Goal: Task Accomplishment & Management: Use online tool/utility

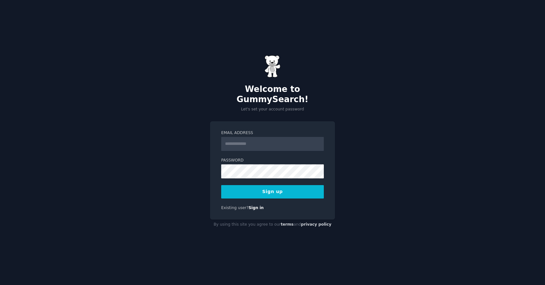
click at [221, 151] on div at bounding box center [221, 151] width 0 height 0
click at [285, 137] on input "Email Address" at bounding box center [272, 144] width 103 height 14
type input "**********"
click at [188, 158] on div "**********" at bounding box center [272, 142] width 545 height 285
click at [261, 190] on button "Sign up" at bounding box center [272, 191] width 103 height 13
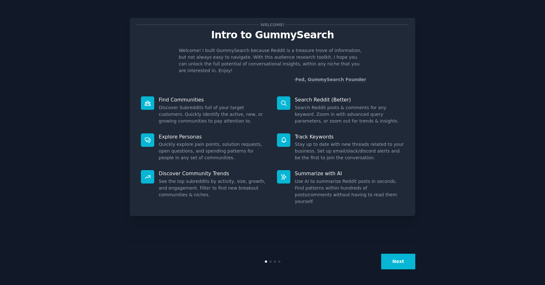
click at [407, 256] on button "Next" at bounding box center [398, 261] width 34 height 16
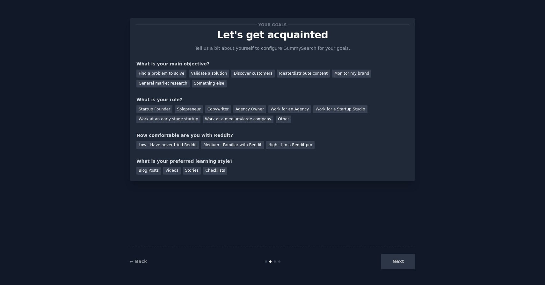
click at [403, 261] on div "Next" at bounding box center [367, 261] width 95 height 16
click at [242, 72] on div "Discover customers" at bounding box center [252, 73] width 43 height 8
click at [332, 70] on div "Monitor my brand" at bounding box center [351, 73] width 39 height 8
click at [253, 75] on div "Discover customers" at bounding box center [252, 73] width 43 height 8
click at [160, 109] on div "Startup Founder" at bounding box center [154, 109] width 36 height 8
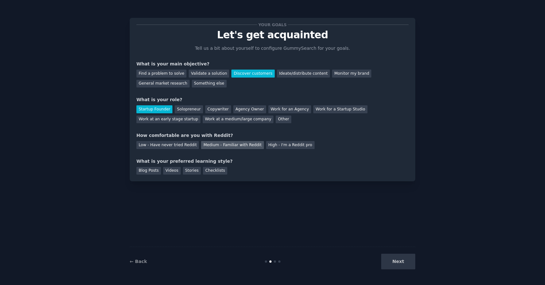
click at [225, 146] on div "Medium - Familiar with Reddit" at bounding box center [232, 145] width 62 height 8
click at [211, 171] on div "Checklists" at bounding box center [215, 171] width 24 height 8
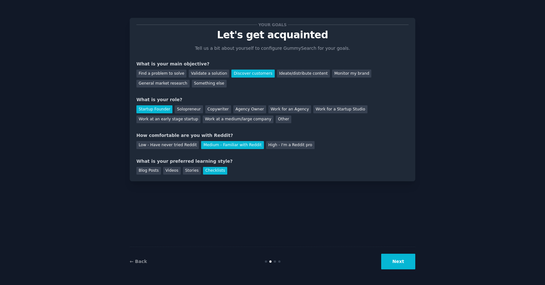
click at [396, 258] on button "Next" at bounding box center [398, 261] width 34 height 16
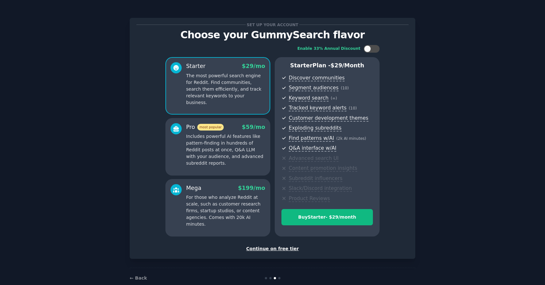
click at [274, 250] on div "Continue on free tier" at bounding box center [272, 248] width 272 height 7
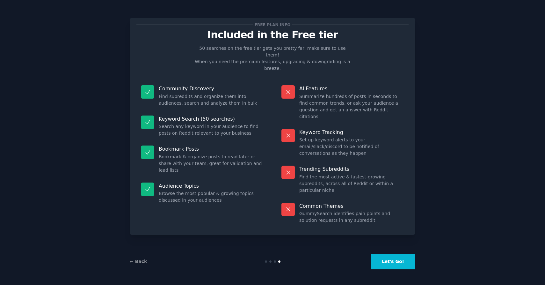
click at [394, 264] on button "Let's Go!" at bounding box center [393, 261] width 45 height 16
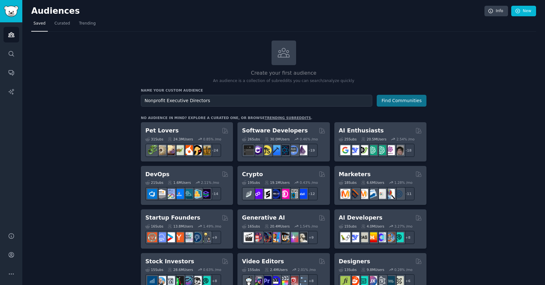
type input "Nonprofit Executive Directors"
click at [397, 103] on button "Find Communities" at bounding box center [402, 101] width 50 height 12
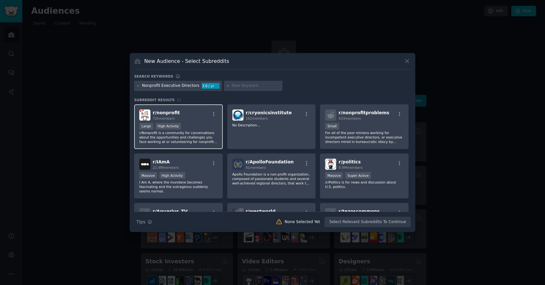
click at [203, 123] on div "Large High Activity" at bounding box center [178, 127] width 78 height 8
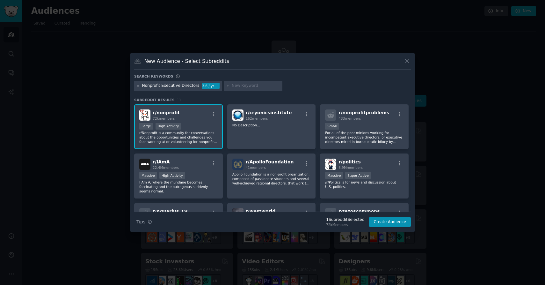
click at [243, 84] on input "text" at bounding box center [256, 86] width 48 height 6
type input "nonprofit"
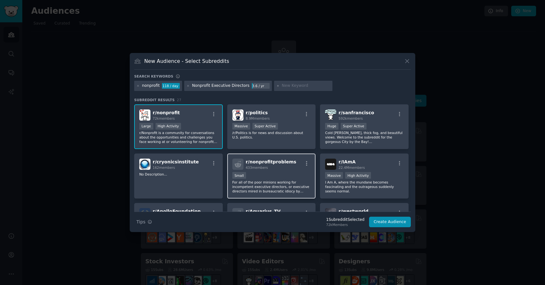
click at [286, 177] on div "100 - 1000 members Small" at bounding box center [271, 176] width 78 height 8
click at [284, 85] on input "text" at bounding box center [306, 86] width 48 height 6
type input "ngo"
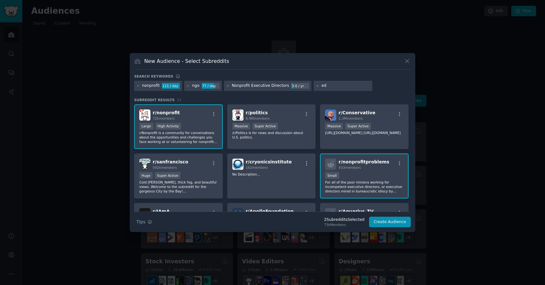
type input "e"
type input "npo"
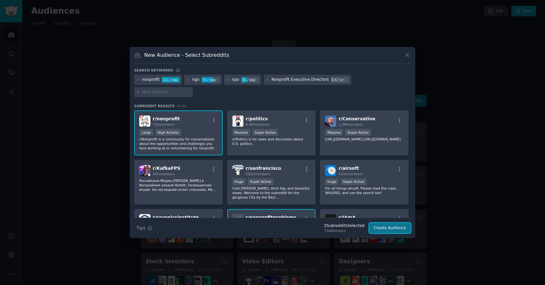
click at [389, 224] on button "Create Audience" at bounding box center [390, 227] width 42 height 11
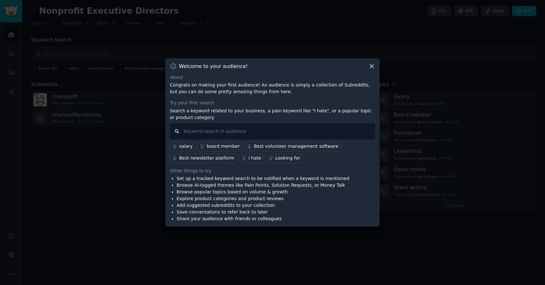
click at [319, 130] on input "text" at bounding box center [272, 131] width 205 height 16
type input "credit card"
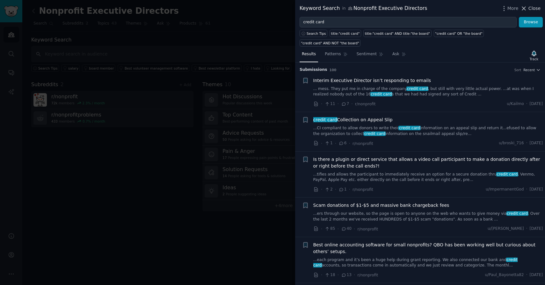
click at [530, 7] on span "Close" at bounding box center [534, 8] width 12 height 7
